Goal: Transaction & Acquisition: Purchase product/service

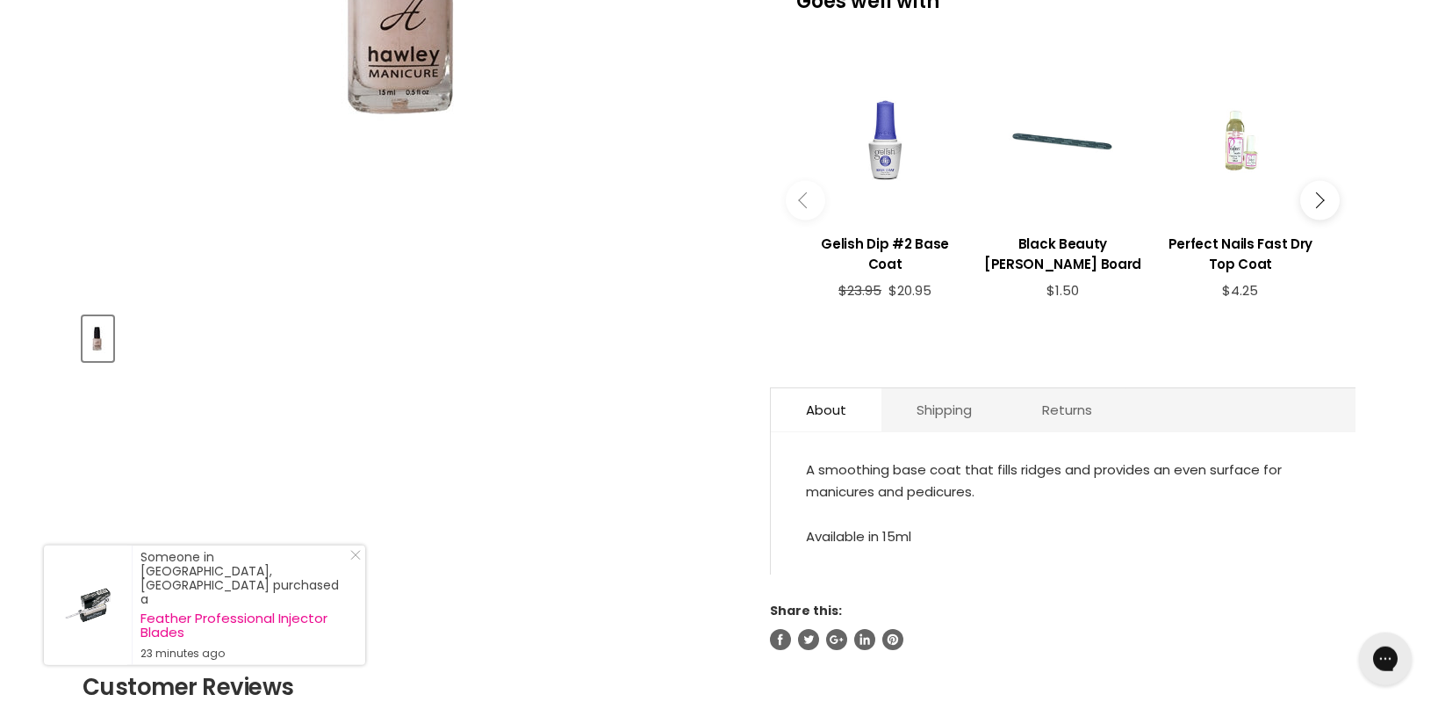
scroll to position [639, 0]
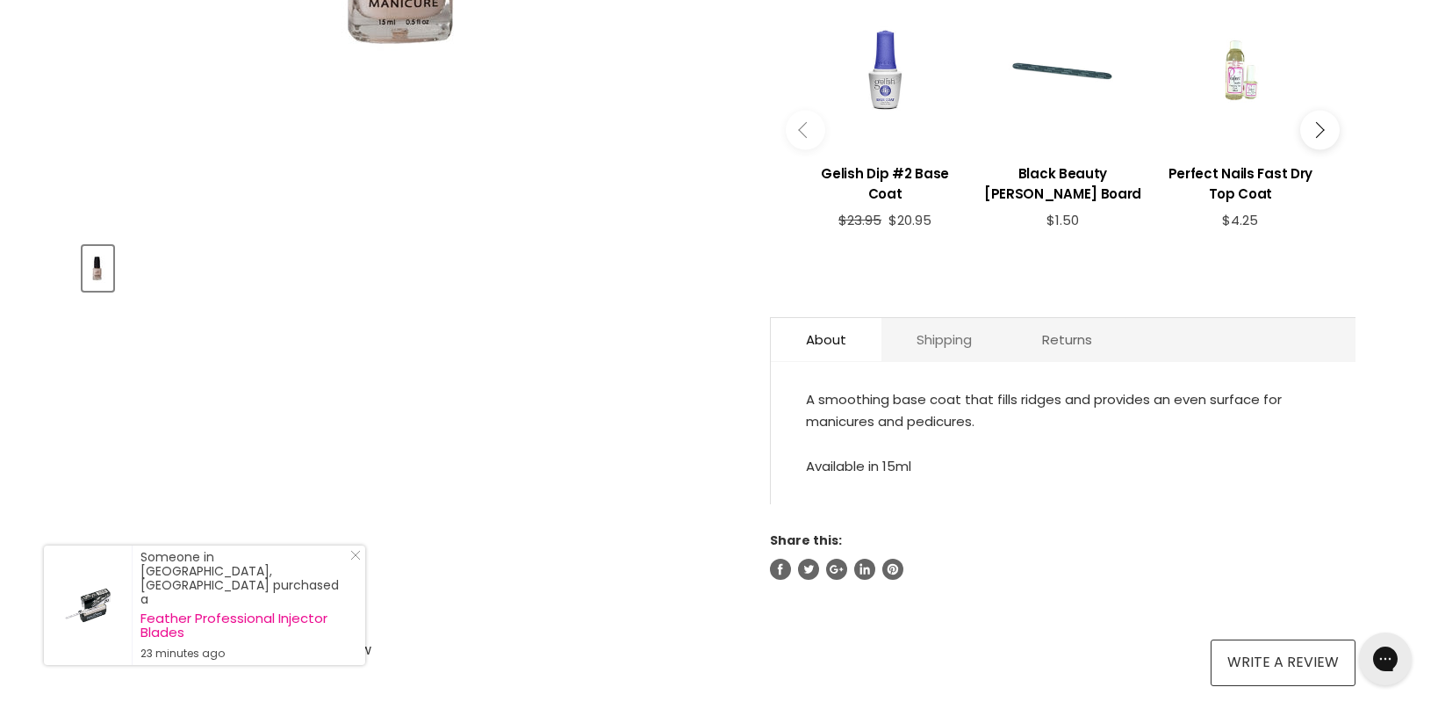
click at [928, 346] on link "Shipping" at bounding box center [945, 339] width 126 height 43
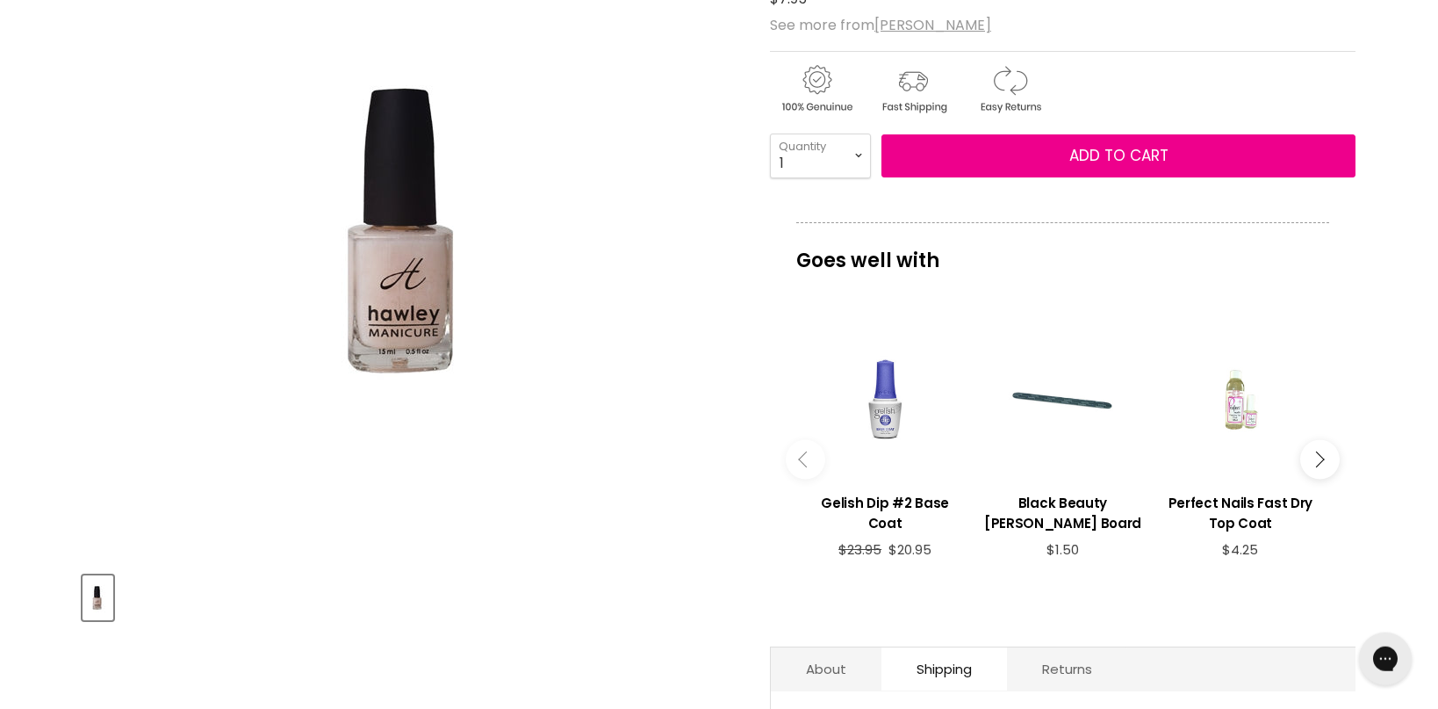
scroll to position [365, 0]
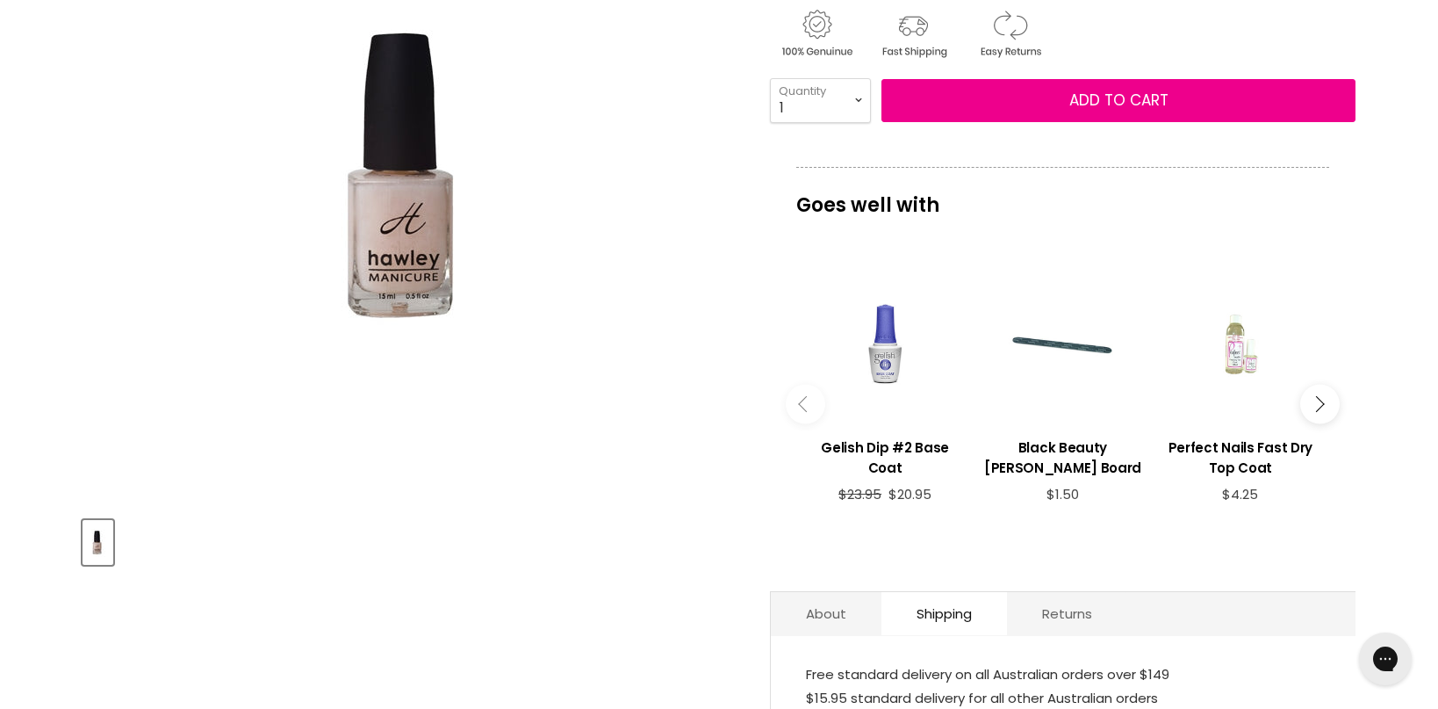
click at [1231, 374] on div "Main content" at bounding box center [1241, 344] width 160 height 160
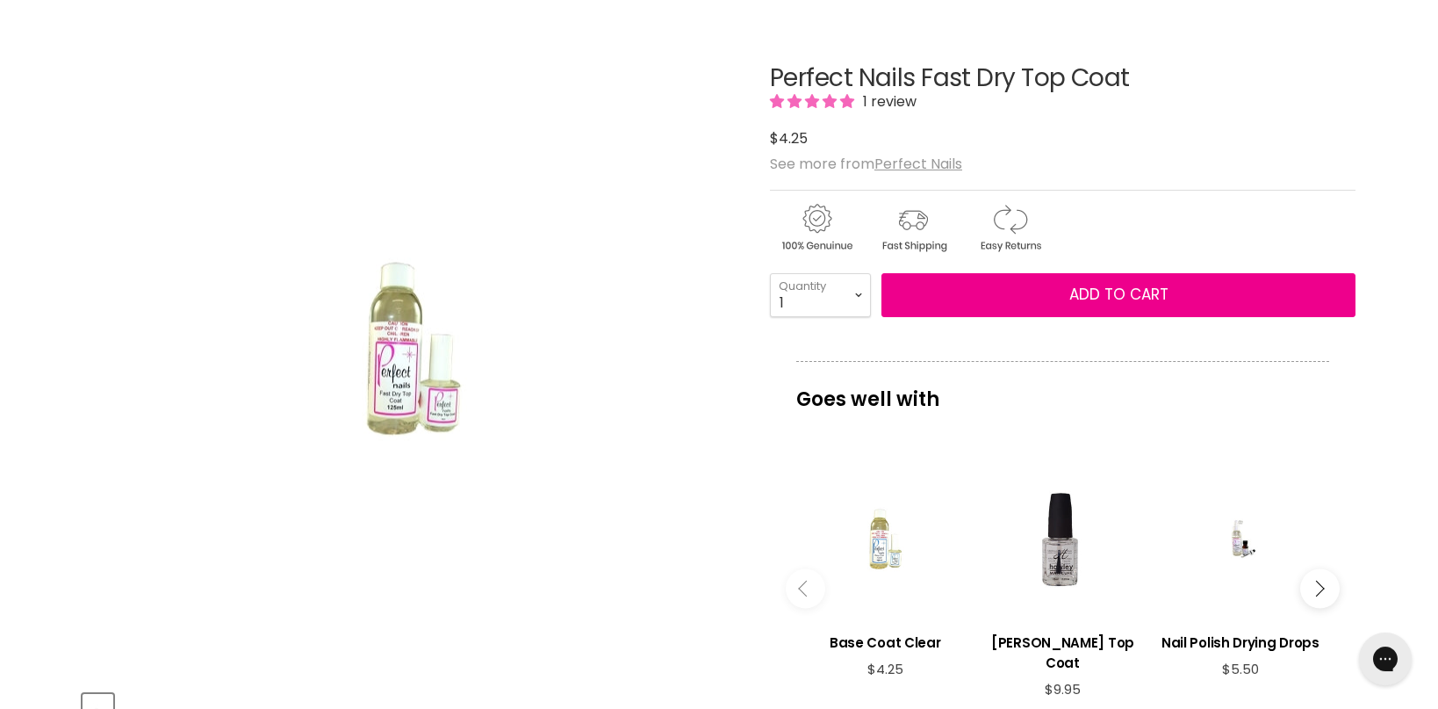
scroll to position [212, 0]
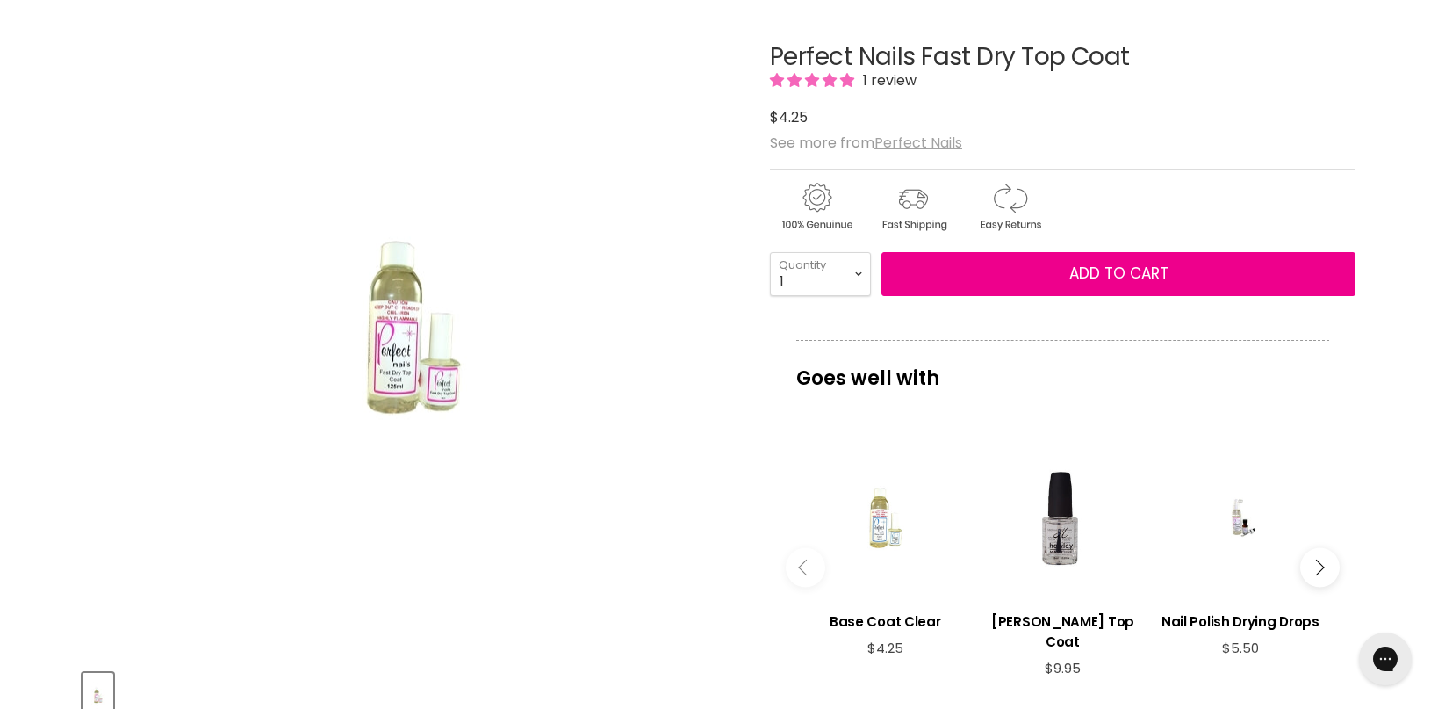
click at [919, 138] on u "Perfect Nails" at bounding box center [918, 143] width 88 height 20
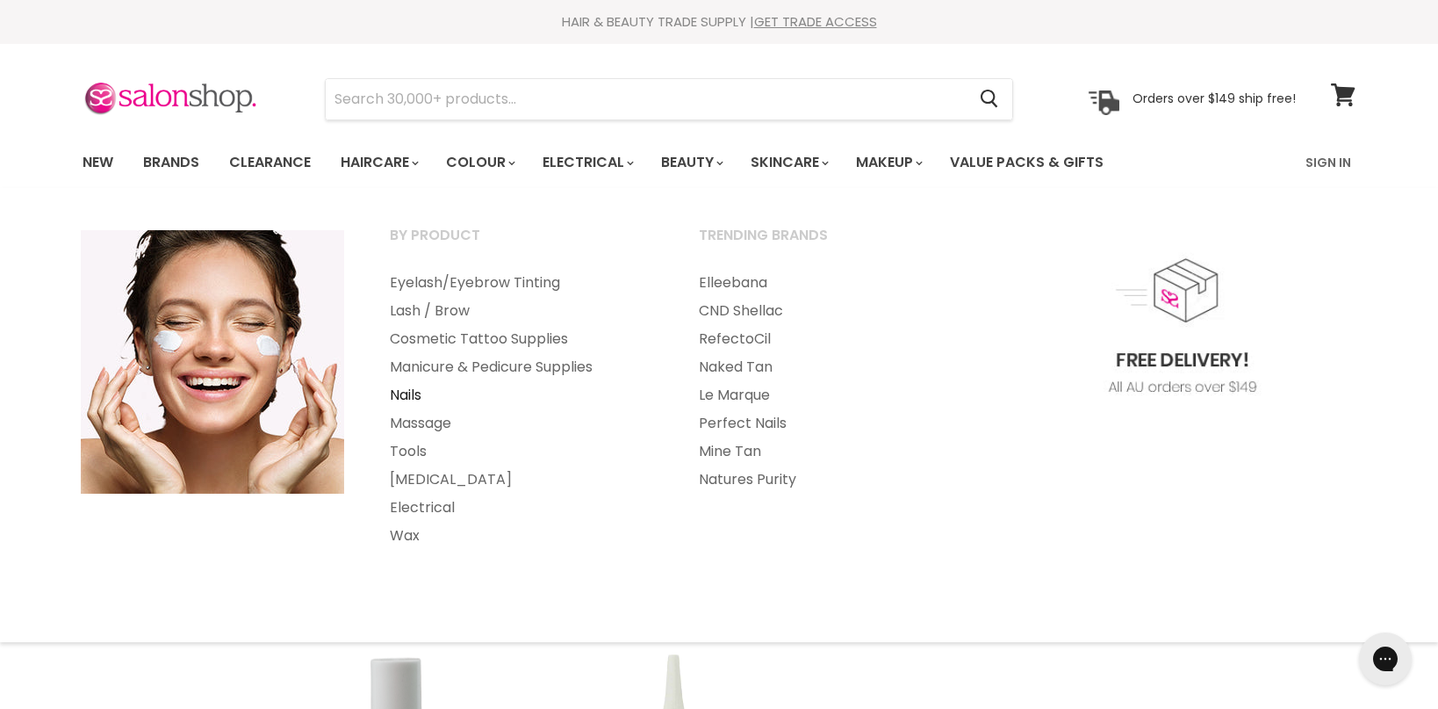
click at [414, 393] on link "Nails" at bounding box center [521, 395] width 306 height 28
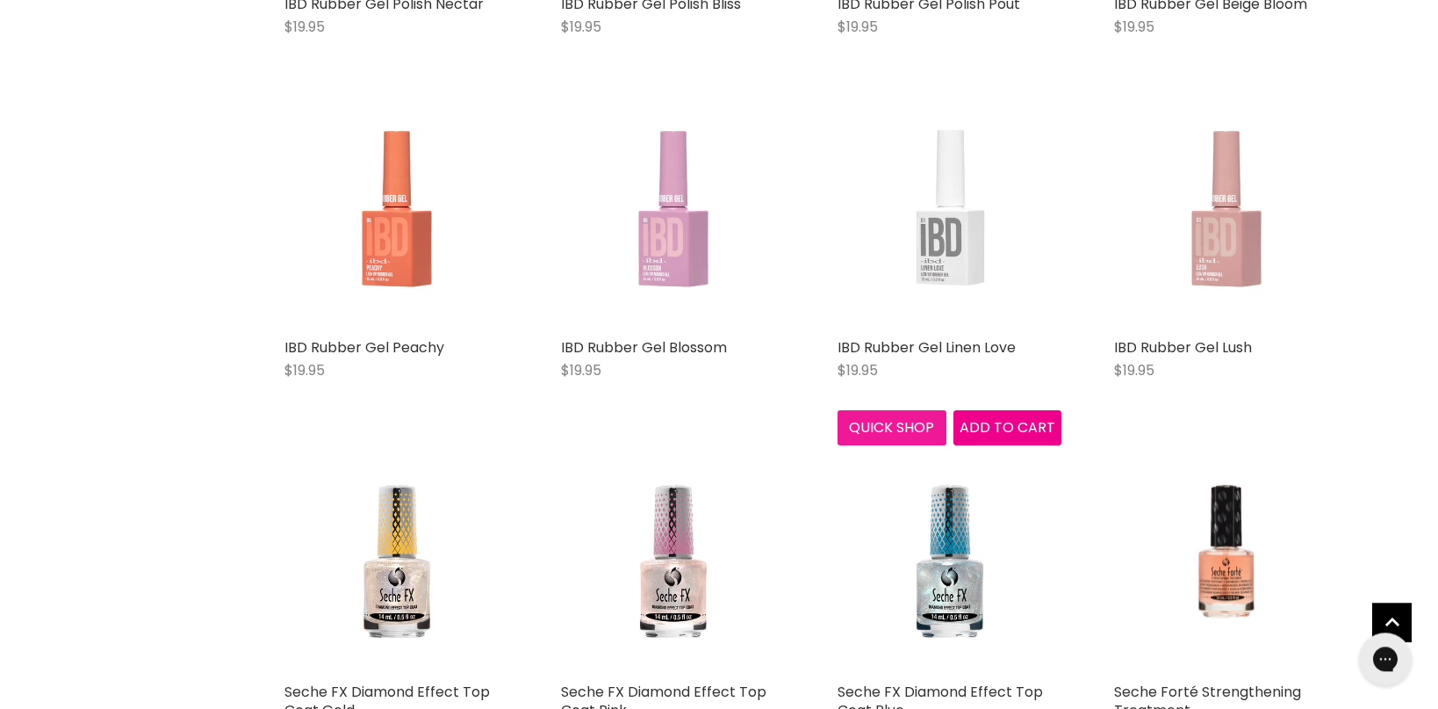
scroll to position [3591, 0]
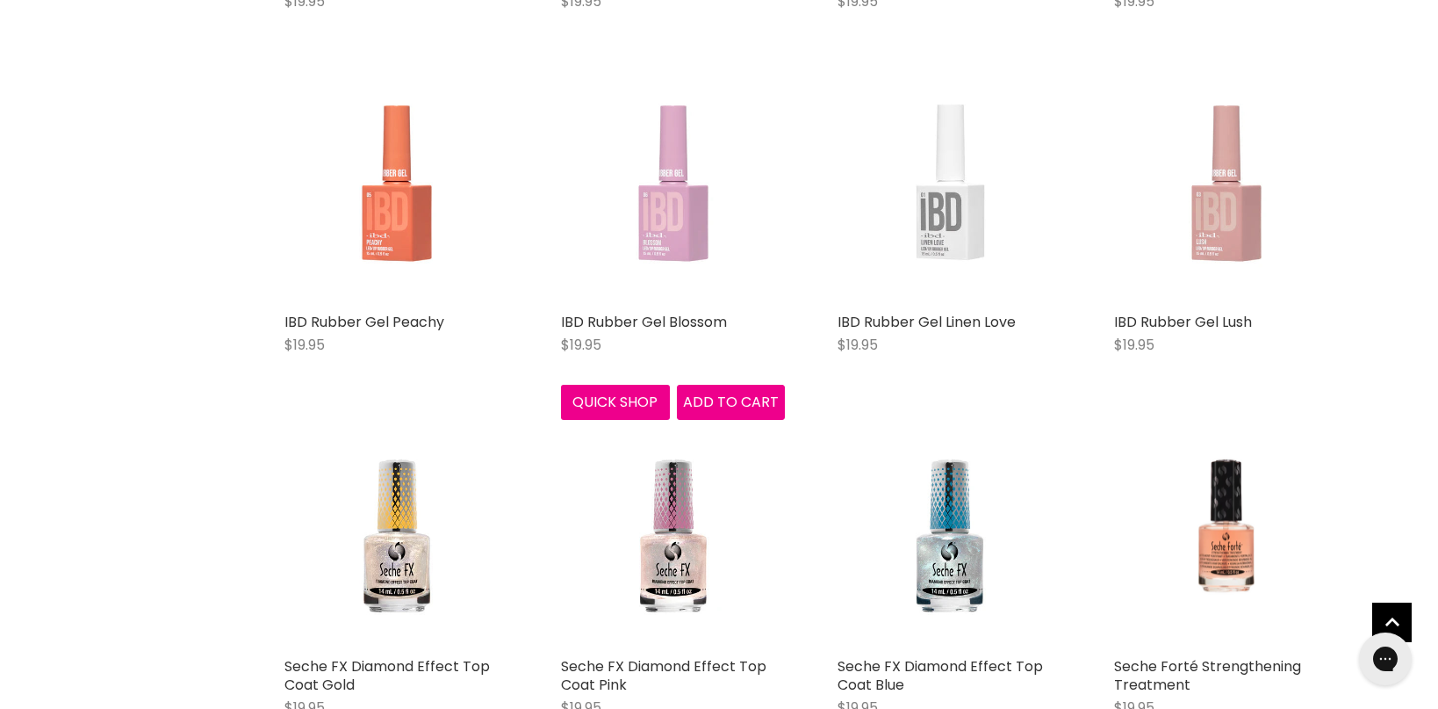
click at [676, 225] on img "Main content" at bounding box center [673, 192] width 224 height 224
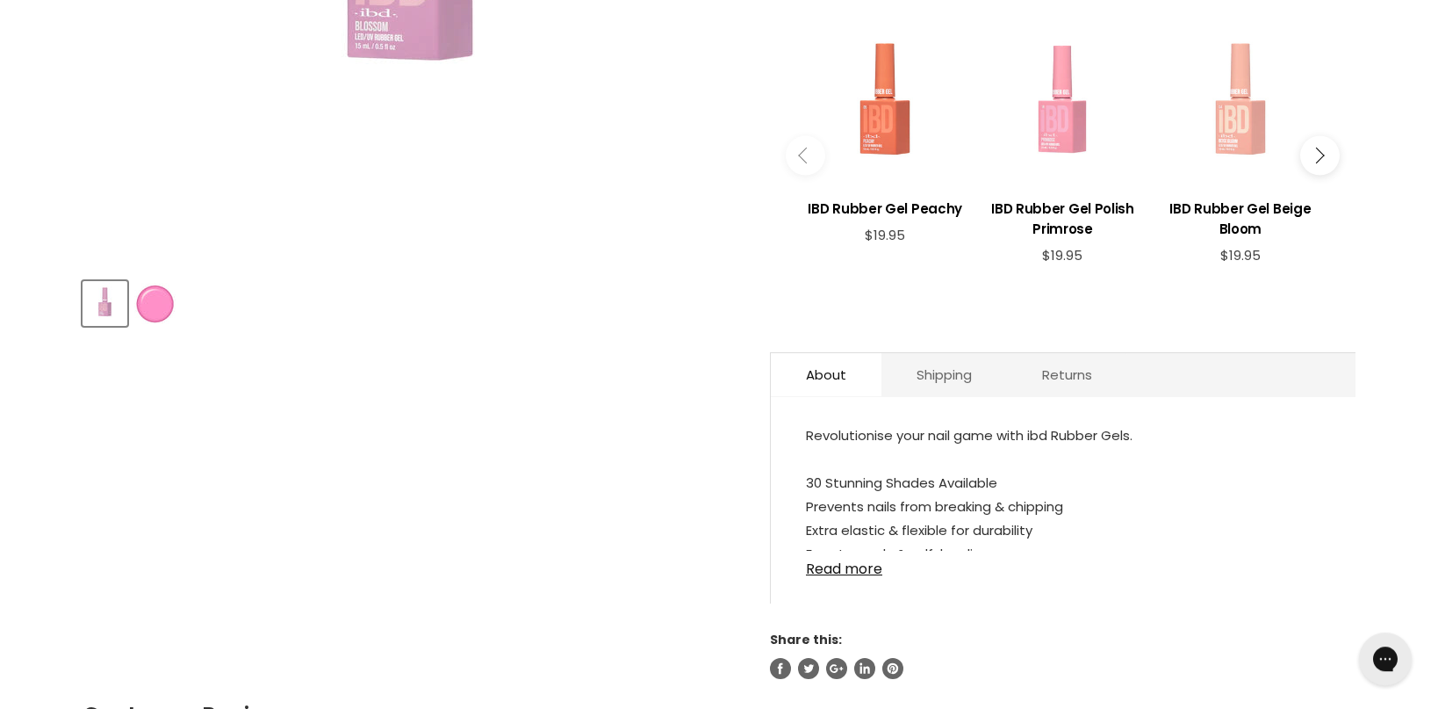
scroll to position [608, 0]
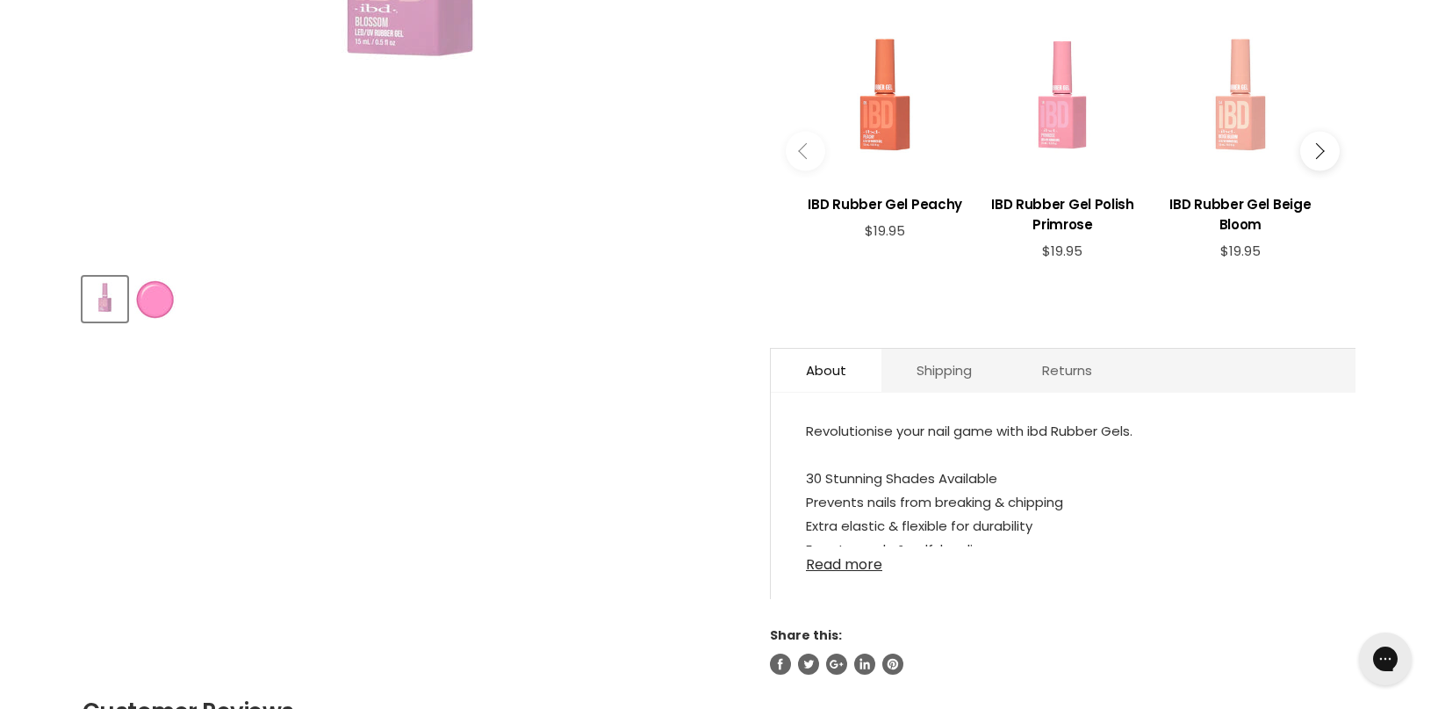
click at [852, 569] on link "Read more" at bounding box center [1063, 559] width 515 height 26
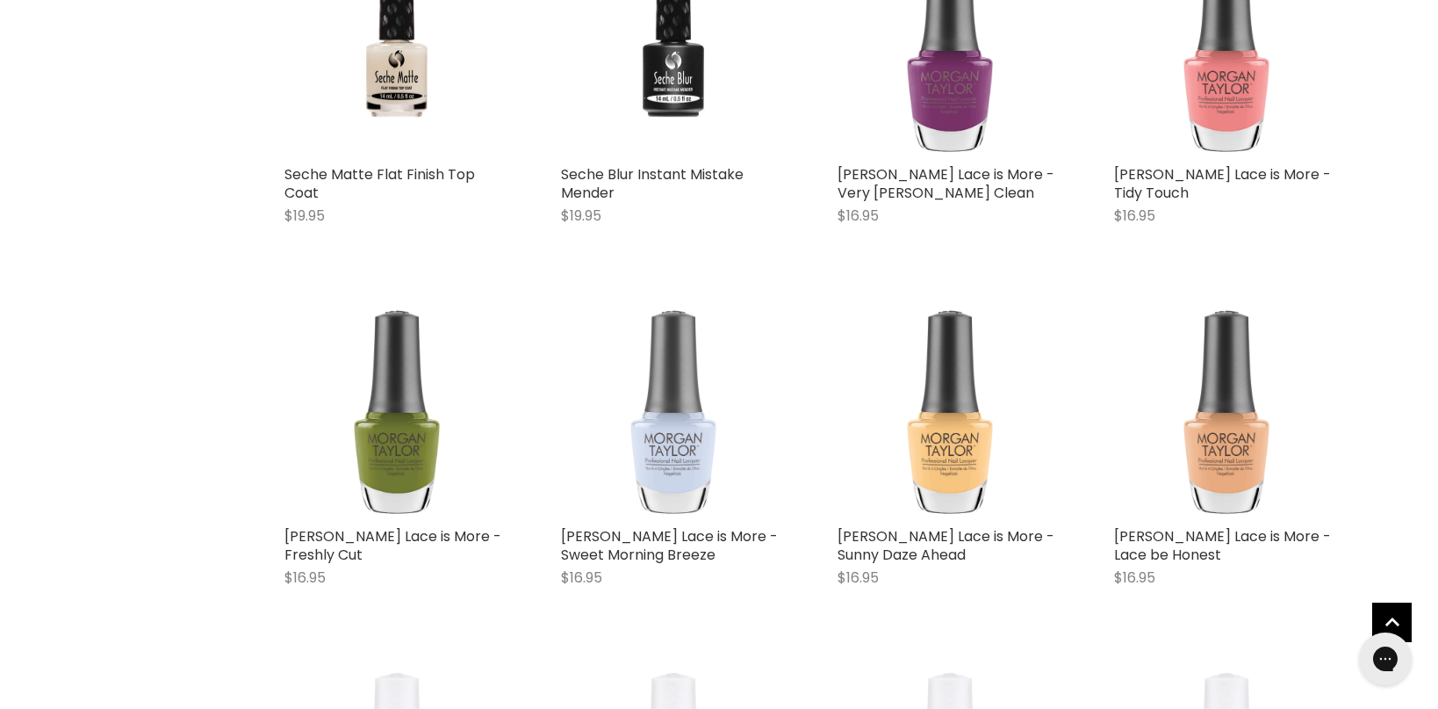
click at [666, 454] on img "Main content" at bounding box center [673, 406] width 90 height 224
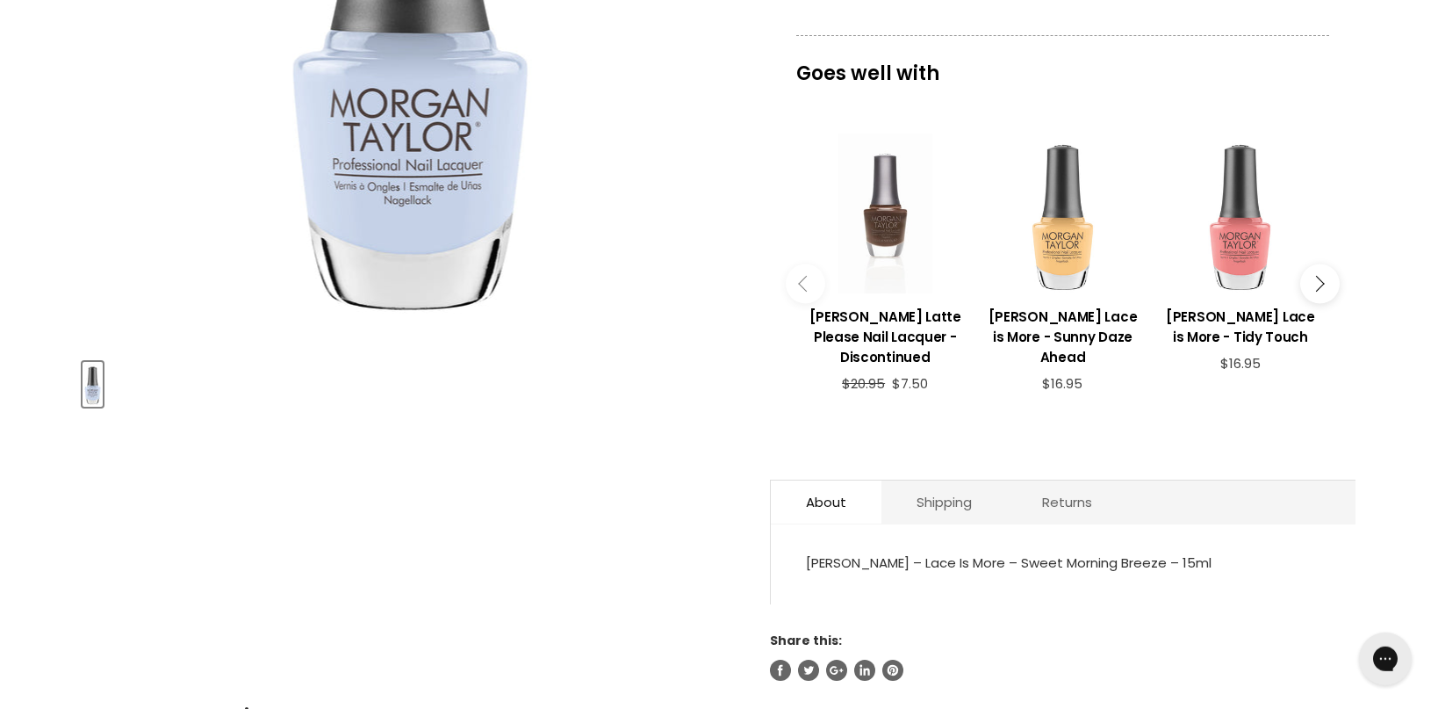
scroll to position [486, 0]
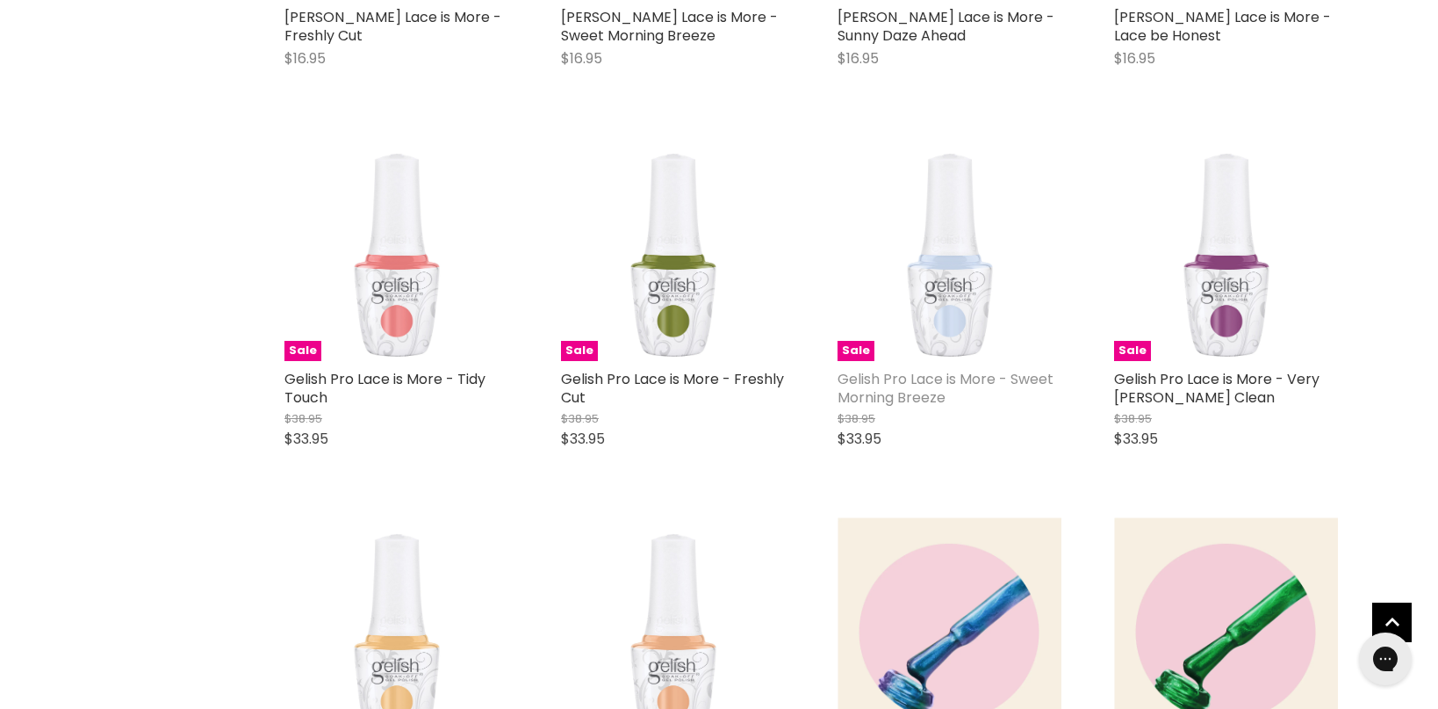
click at [919, 391] on link "Gelish Pro Lace is More - Sweet Morning Breeze" at bounding box center [946, 388] width 216 height 39
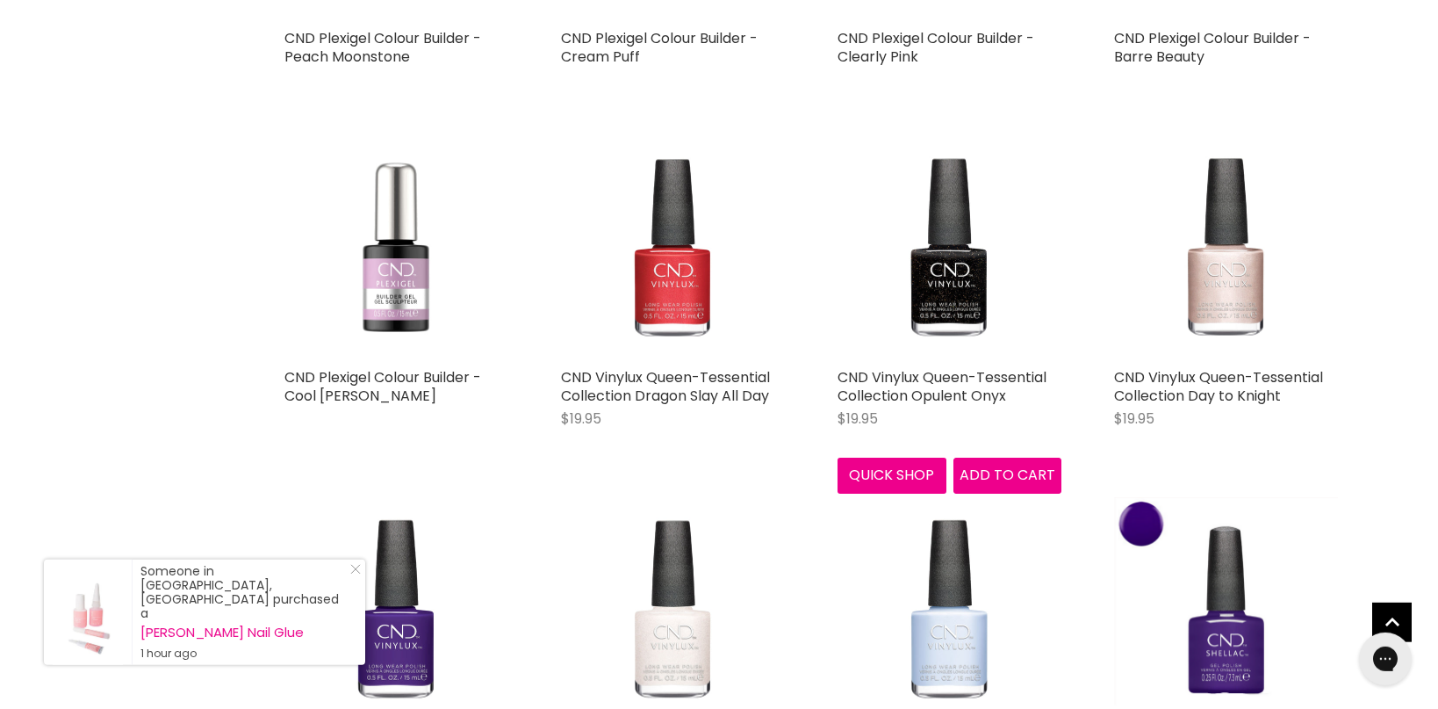
scroll to position [3976, 0]
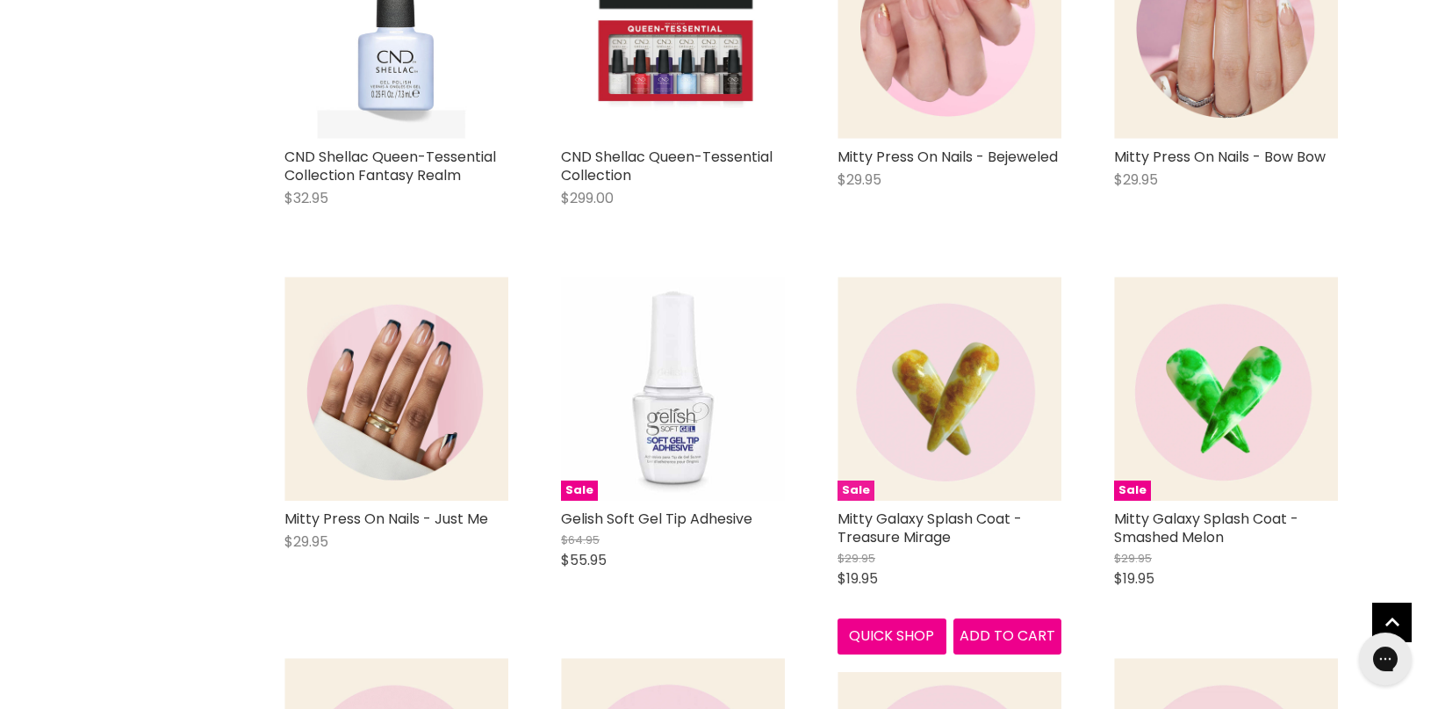
scroll to position [5285, 0]
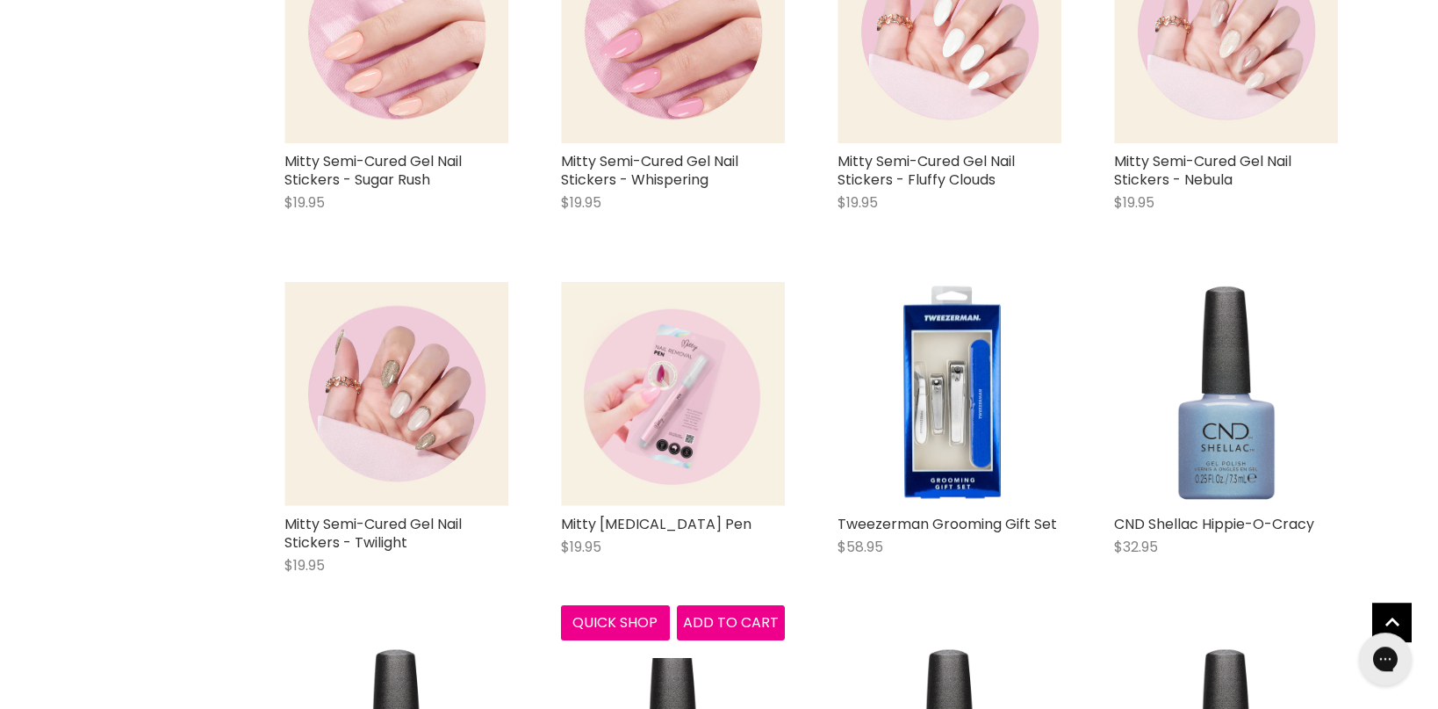
scroll to position [20627, 0]
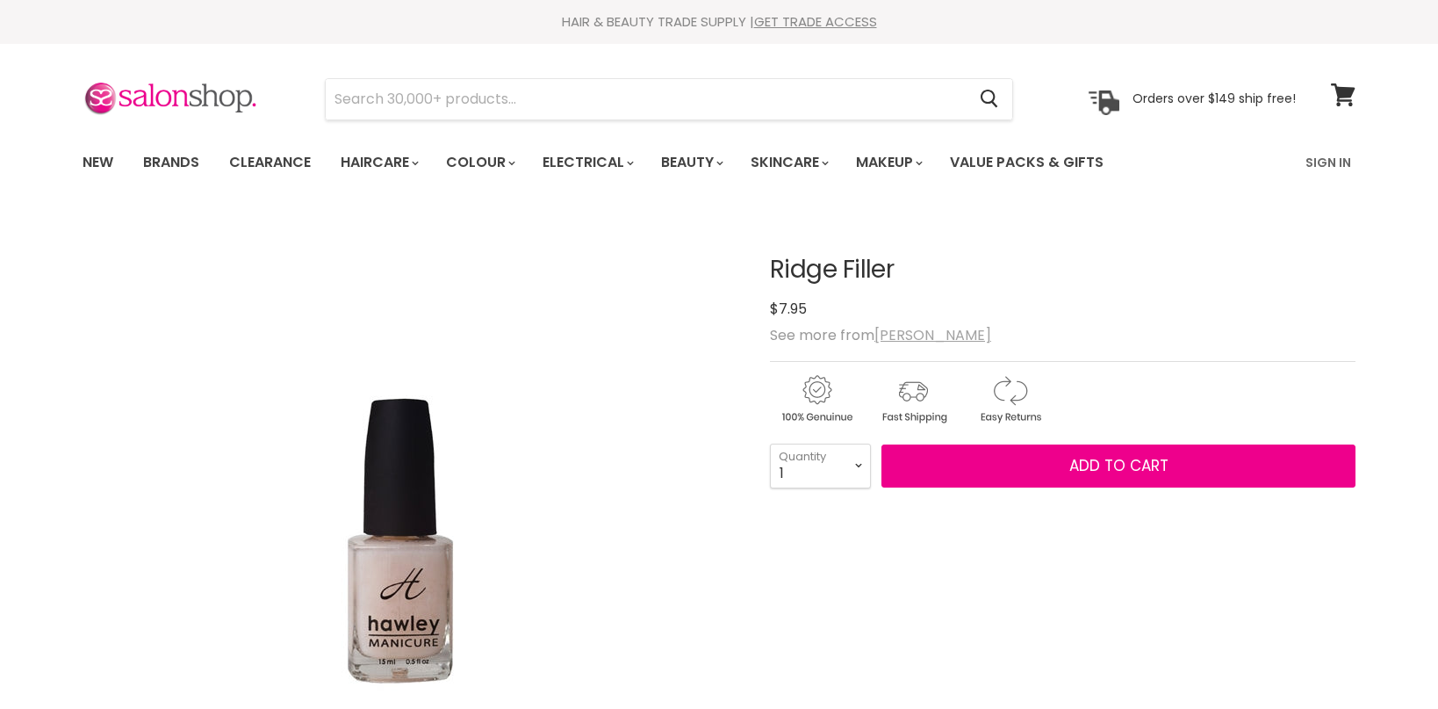
click at [910, 335] on u "[PERSON_NAME]" at bounding box center [932, 335] width 117 height 20
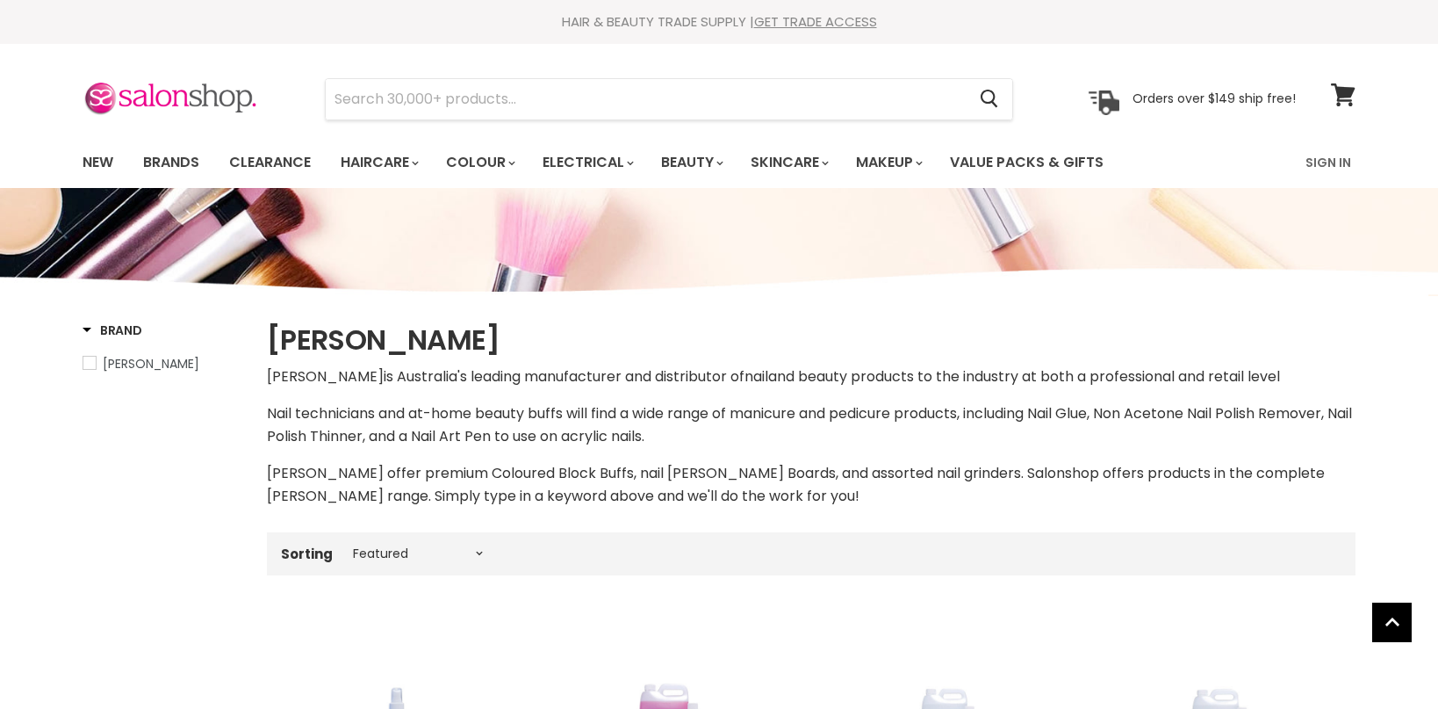
select select "manual"
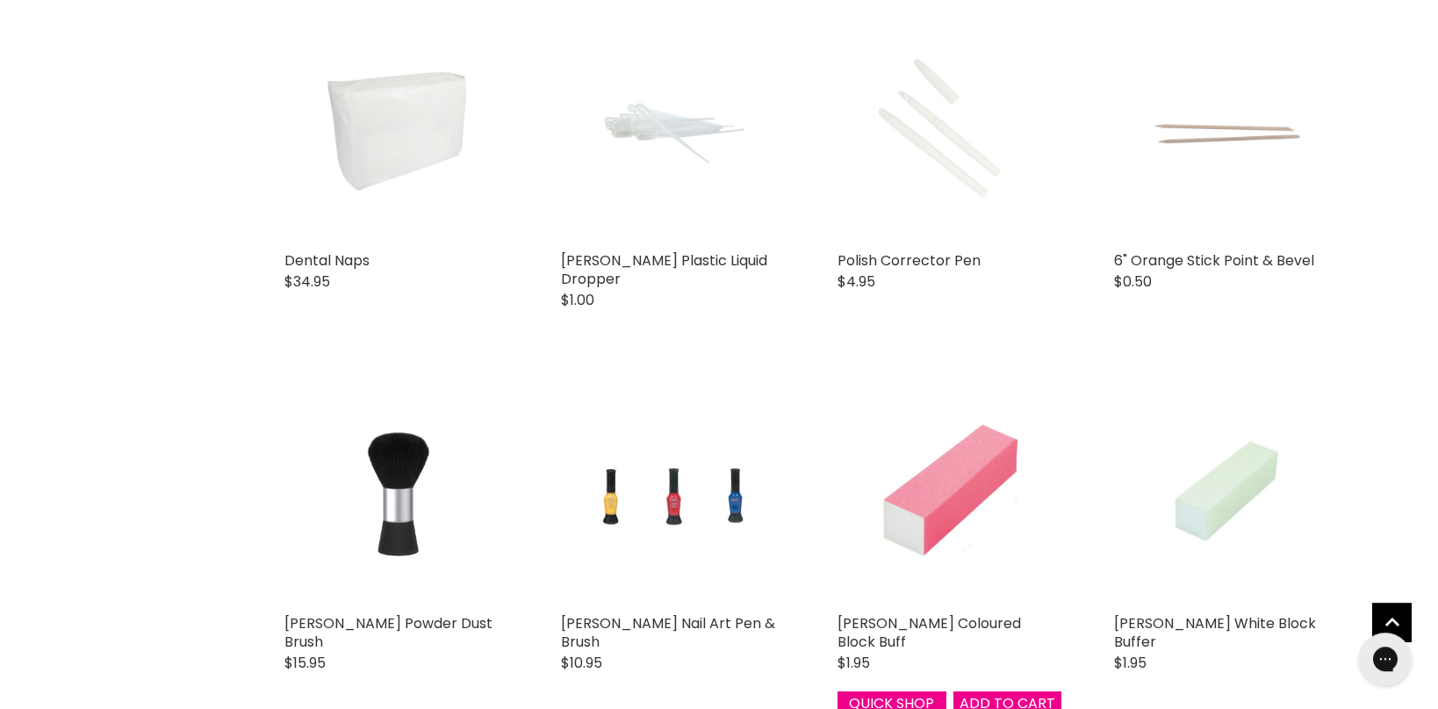
scroll to position [3134, 0]
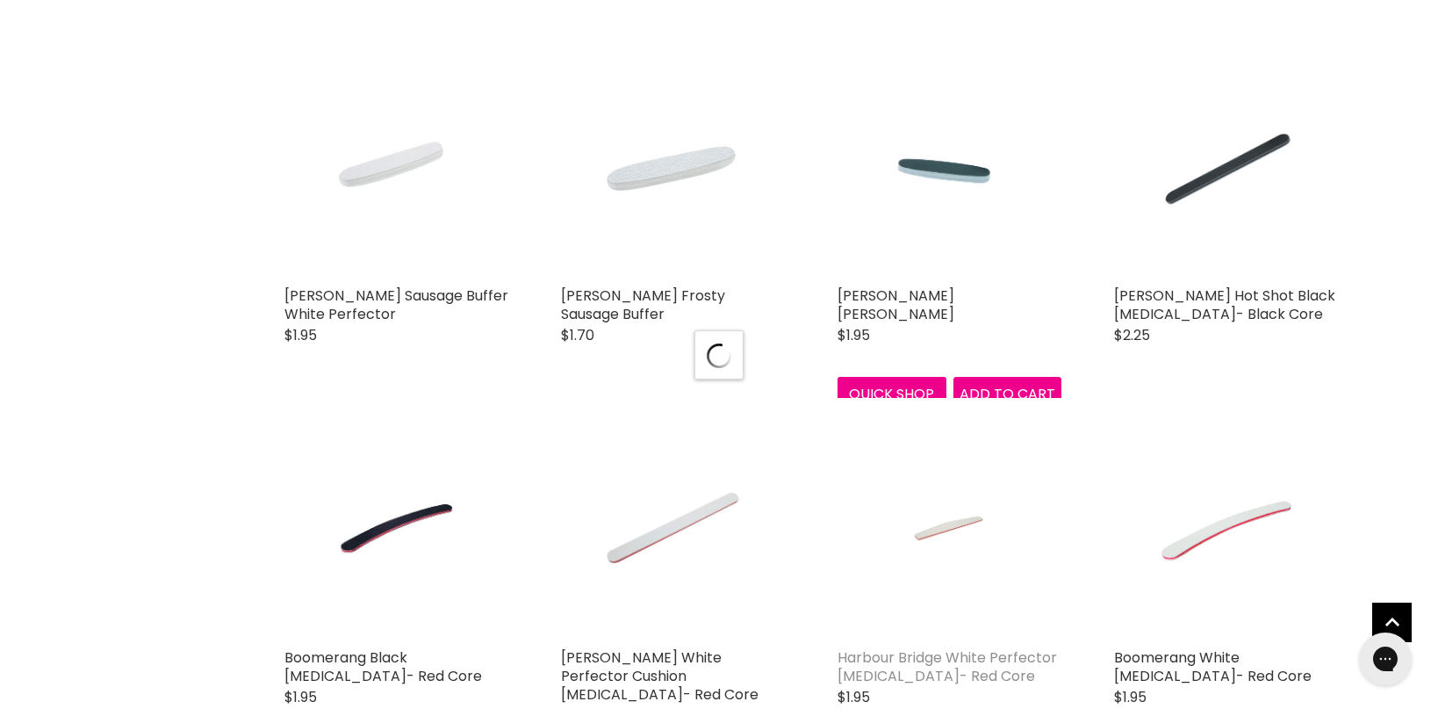
select select "manual"
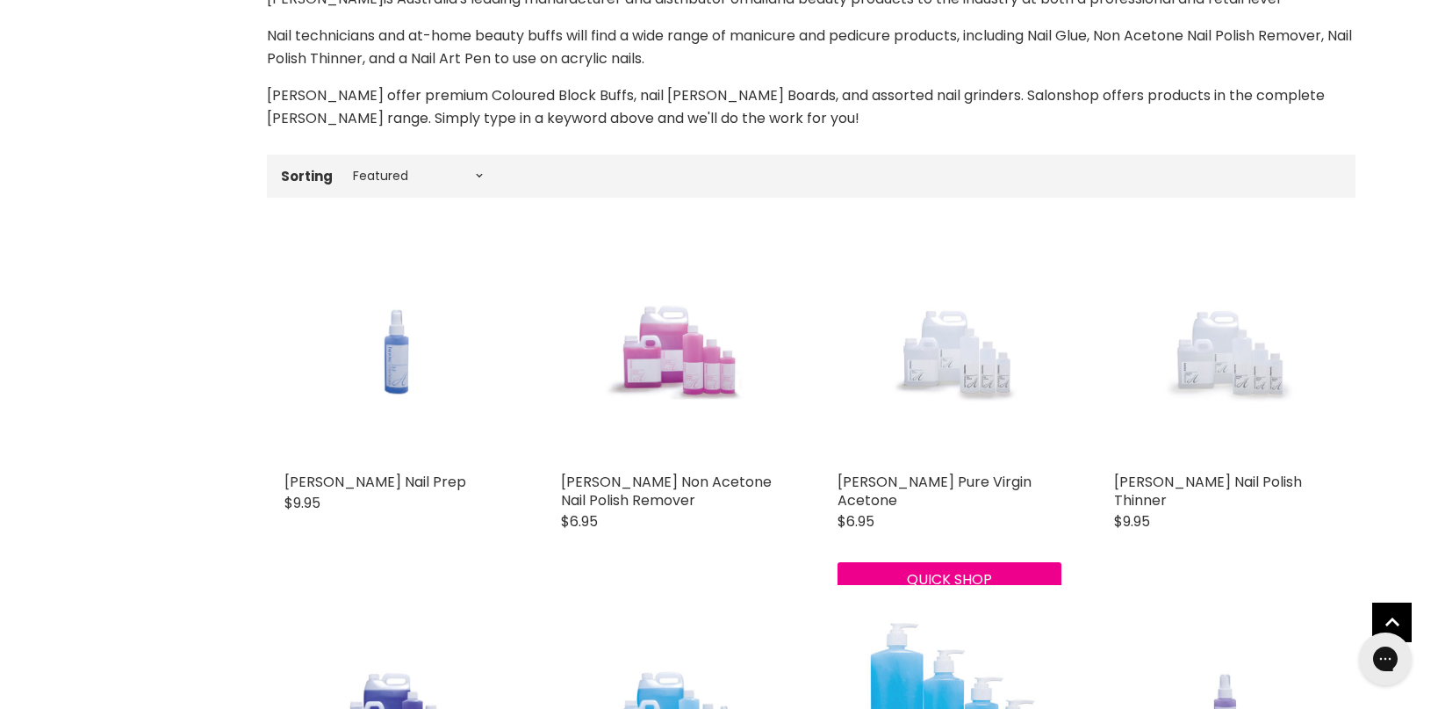
scroll to position [365, 0]
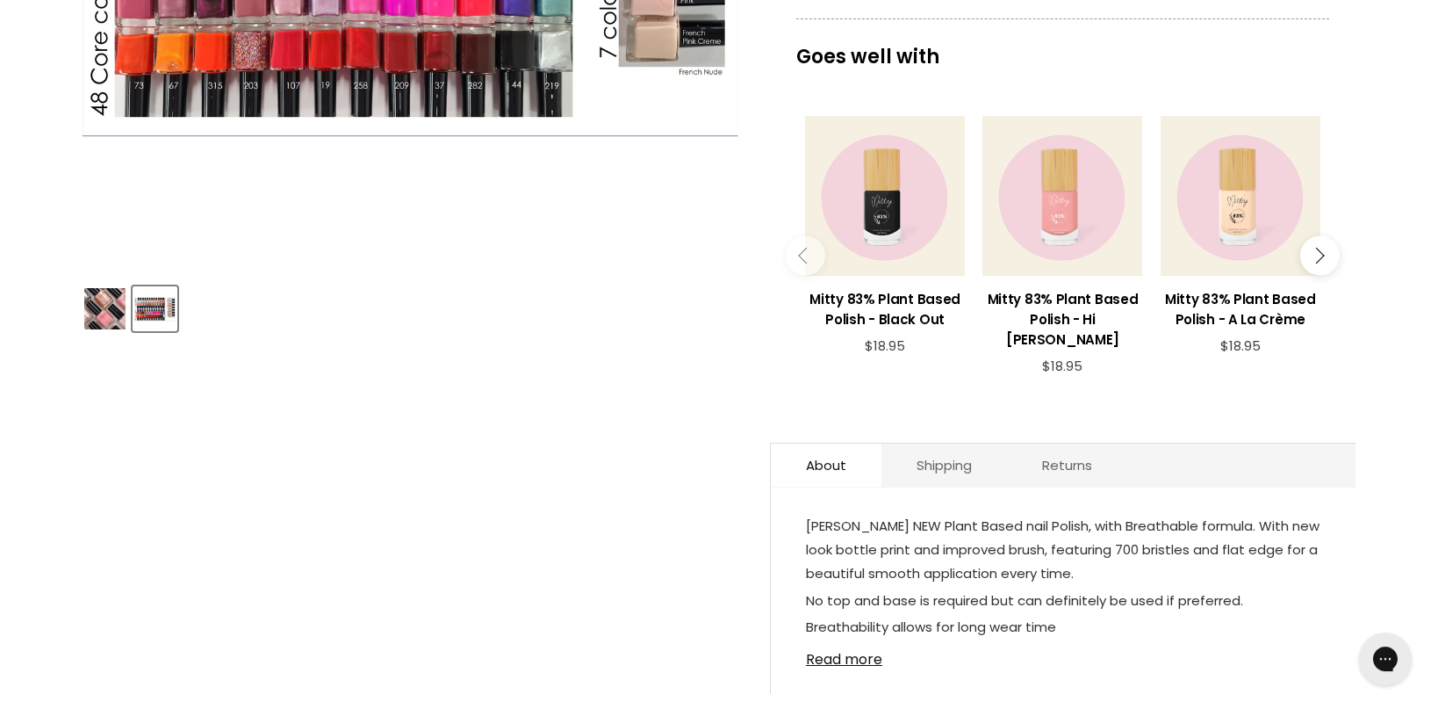
scroll to position [608, 0]
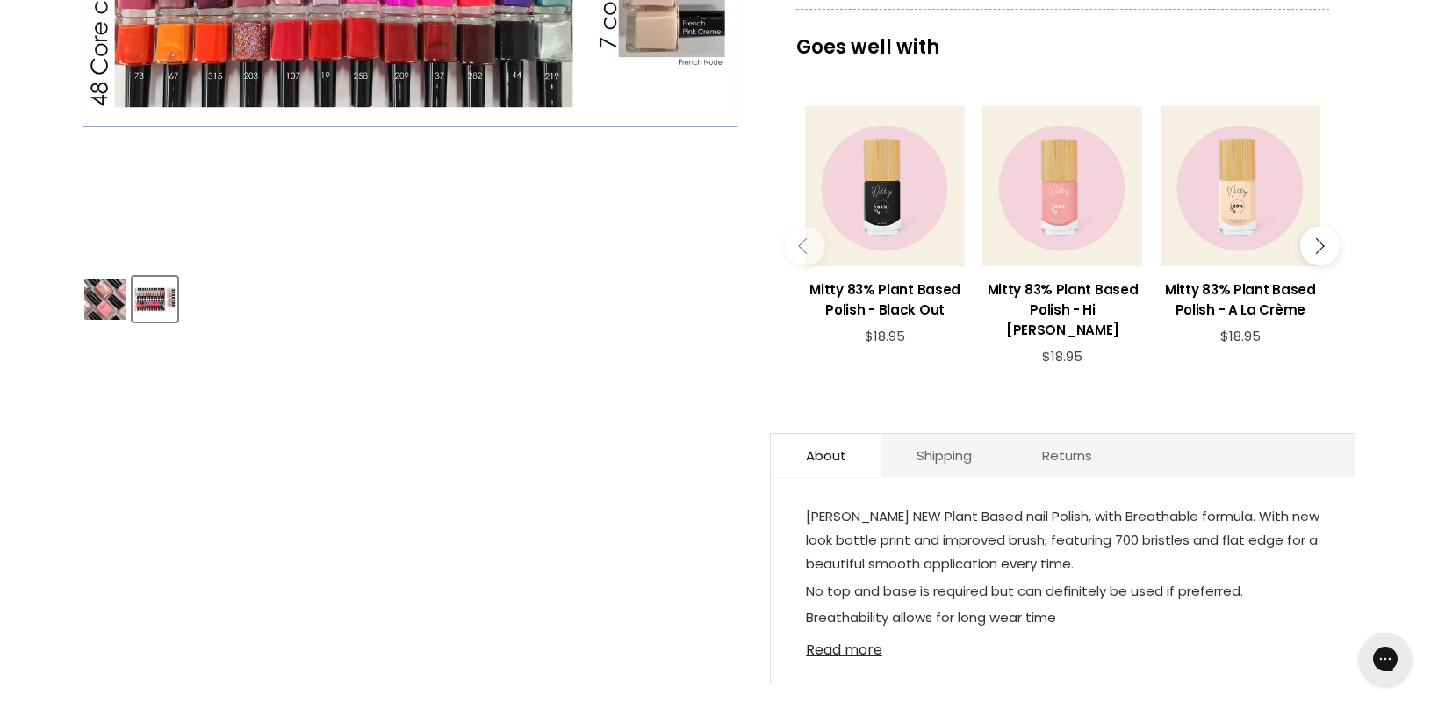
click at [879, 631] on link "Read more" at bounding box center [1063, 644] width 515 height 26
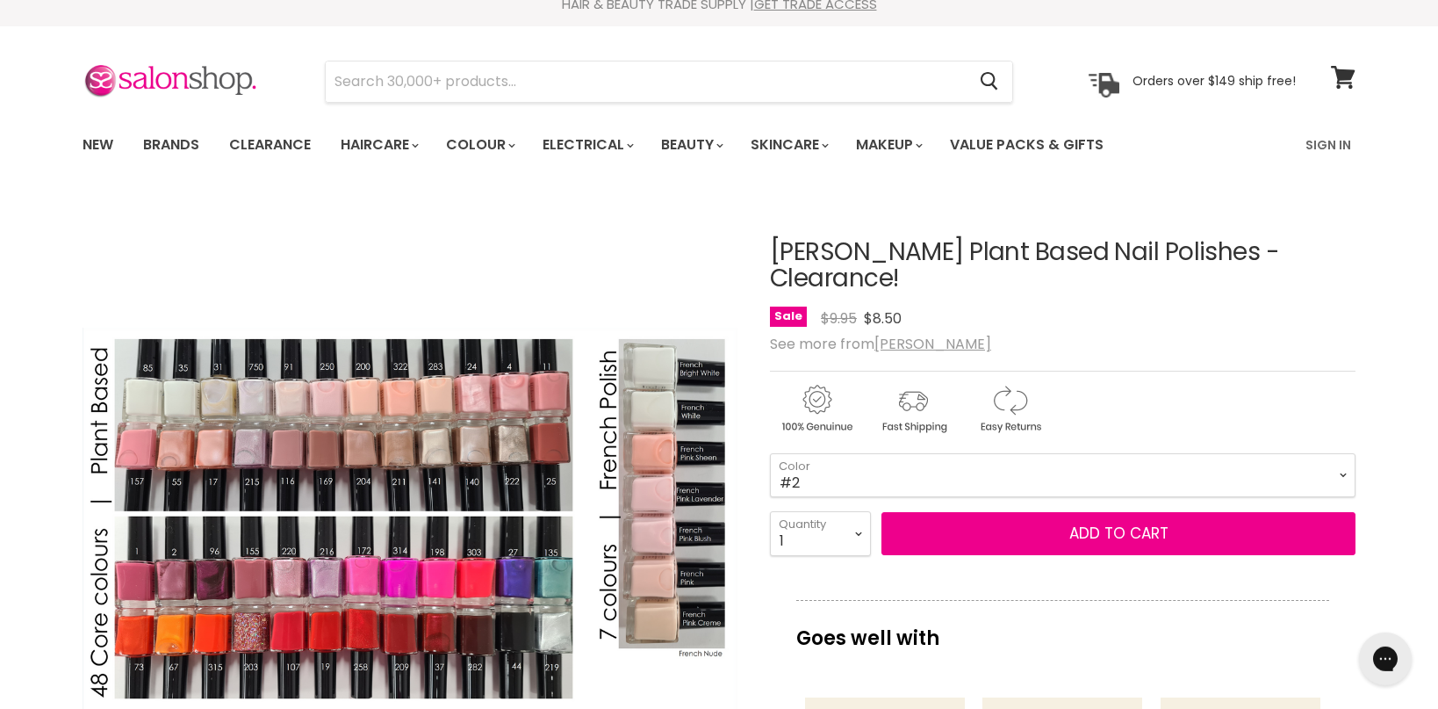
scroll to position [30, 0]
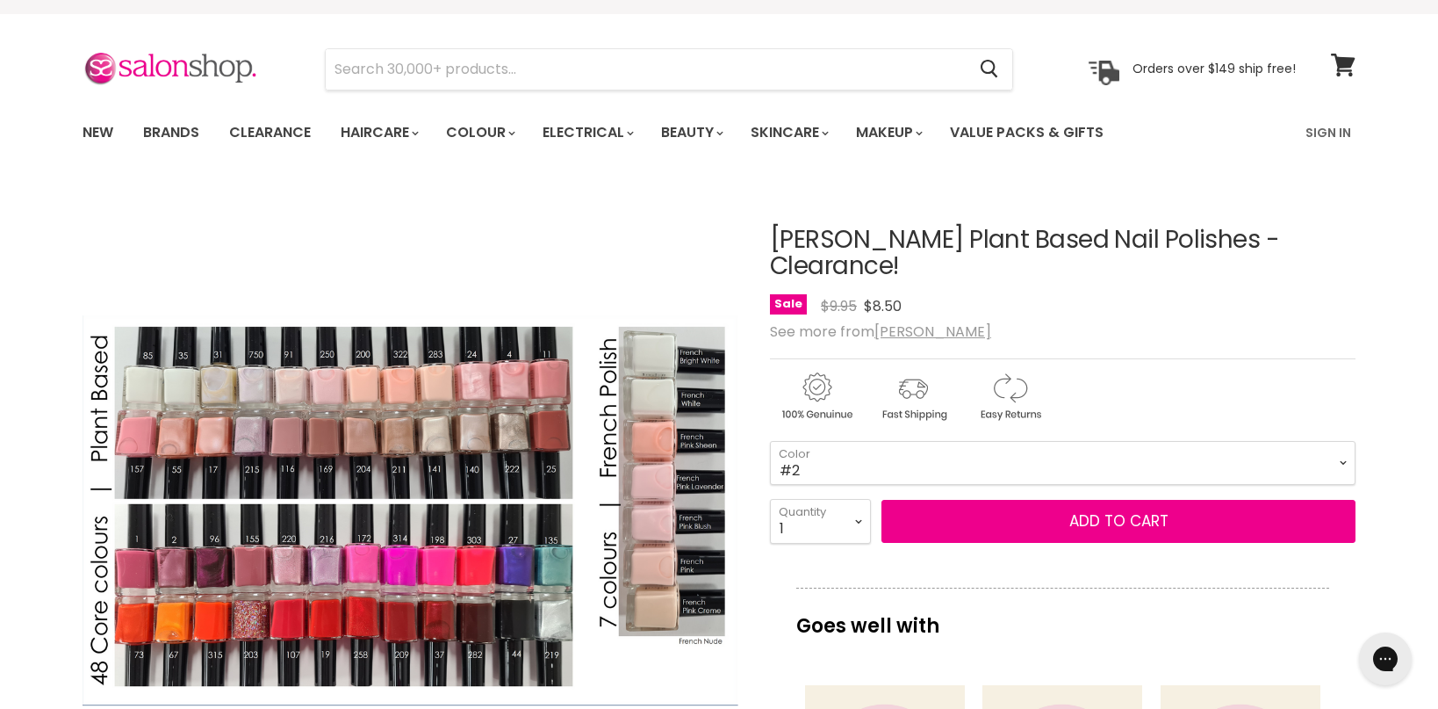
drag, startPoint x: 758, startPoint y: 237, endPoint x: 1160, endPoint y: 253, distance: 402.4
copy h1 "[PERSON_NAME] Plant Based Nail Polishes"
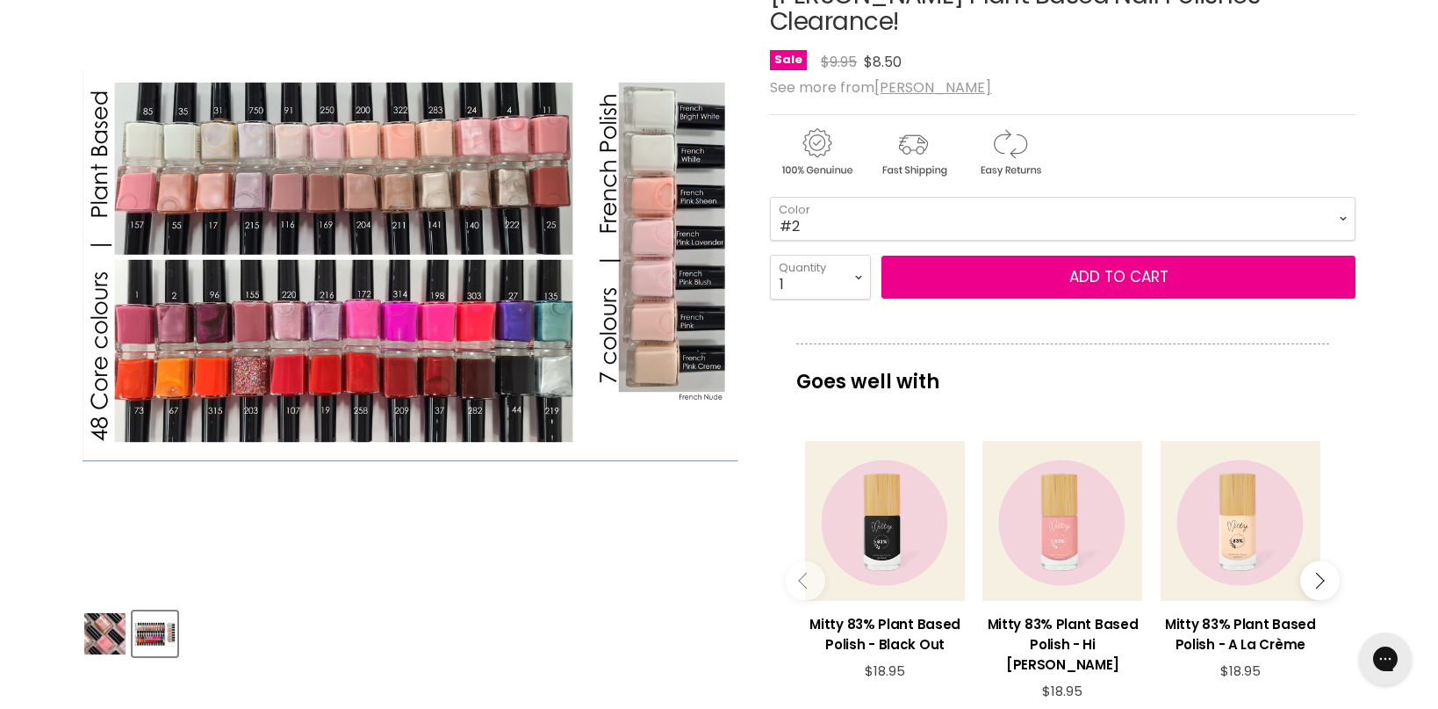
scroll to position [61, 0]
